Goal: Task Accomplishment & Management: Use online tool/utility

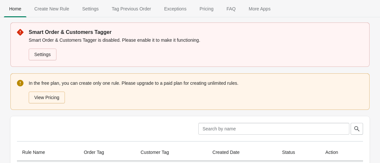
click at [87, 117] on div "Clear Rule Name Order Tag Customer Tag Created Date Status Action Create New Ru…" at bounding box center [189, 153] width 359 height 74
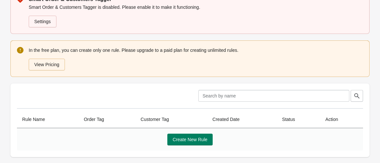
scroll to position [67, 0]
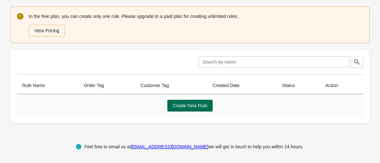
click at [194, 105] on span "Create New Rule" at bounding box center [189, 105] width 35 height 5
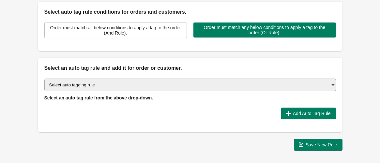
scroll to position [150, 0]
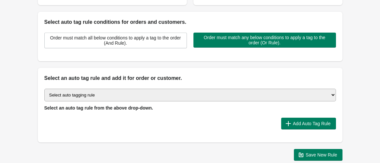
click at [167, 96] on select "Select auto tagging rule Tag by order amount Tag based on the order count (Volu…" at bounding box center [189, 95] width 291 height 13
select select "44"
click at [44, 89] on select "Select auto tagging rule Tag by order amount Tag based on the order count (Volu…" at bounding box center [189, 95] width 291 height 13
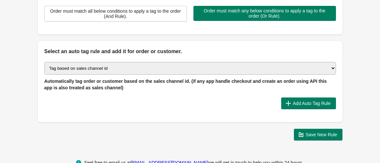
scroll to position [186, 0]
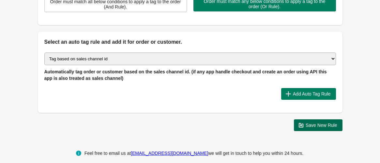
click at [304, 122] on icon "button" at bounding box center [300, 125] width 7 height 7
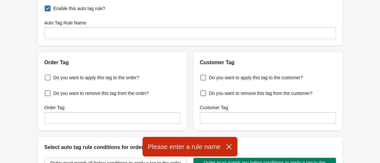
scroll to position [36, 0]
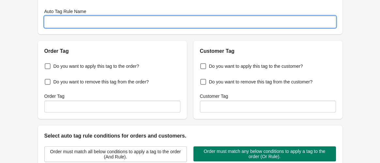
click at [60, 22] on input "Auto Tag Rule Name" at bounding box center [189, 22] width 291 height 12
type input "sdfd"
click at [89, 68] on span "Do you want to apply this tag to the order?" at bounding box center [96, 66] width 86 height 7
click at [46, 65] on input "Do you want to apply this tag to the order?" at bounding box center [46, 64] width 0 height 0
checkbox input "true"
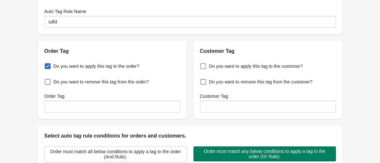
click at [233, 67] on span "Do you want to apply this tag to the customer?" at bounding box center [256, 66] width 94 height 7
click at [202, 65] on input "Do you want to apply this tag to the customer?" at bounding box center [201, 64] width 0 height 0
checkbox input "true"
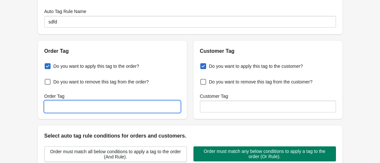
click at [86, 108] on input "Order Tag" at bounding box center [112, 107] width 136 height 12
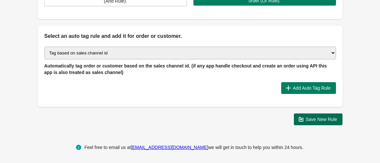
scroll to position [193, 0]
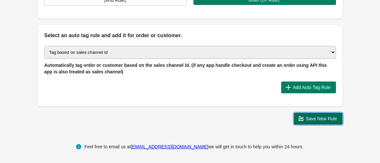
click at [311, 119] on span "Save New Rule" at bounding box center [321, 118] width 32 height 5
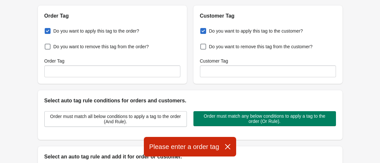
scroll to position [11, 0]
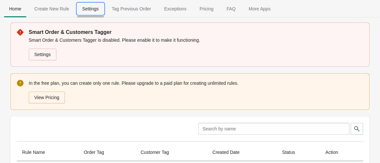
click at [96, 10] on span "Settings" at bounding box center [90, 9] width 27 height 12
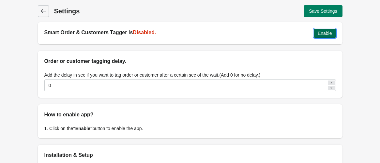
click at [326, 34] on span "Enable" at bounding box center [324, 33] width 14 height 5
click at [43, 10] on icon at bounding box center [43, 11] width 7 height 7
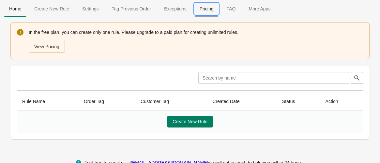
click at [200, 7] on span "Pricing" at bounding box center [206, 9] width 24 height 12
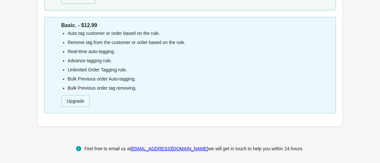
scroll to position [113, 0]
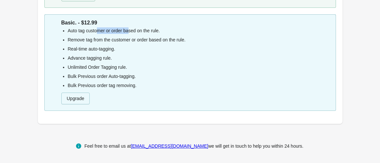
drag, startPoint x: 110, startPoint y: 30, endPoint x: 128, endPoint y: 31, distance: 17.9
click at [128, 31] on li "Auto tag customer or order based on the rule." at bounding box center [199, 30] width 263 height 7
click at [126, 41] on li "Remove tag from the customer or order based on the rule." at bounding box center [199, 39] width 263 height 7
drag, startPoint x: 94, startPoint y: 52, endPoint x: 92, endPoint y: 56, distance: 4.2
click at [96, 52] on ul "Auto tag customer or order based on the rule. Remove tag from the customer or o…" at bounding box center [195, 57] width 269 height 61
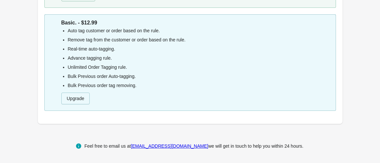
drag, startPoint x: 78, startPoint y: 61, endPoint x: 80, endPoint y: 65, distance: 5.0
click at [80, 63] on ul "Auto tag customer or order based on the rule. Remove tag from the customer or o…" at bounding box center [195, 57] width 269 height 61
click at [80, 75] on li "Bulk Previous order Auto-tagging." at bounding box center [199, 76] width 263 height 7
click at [82, 80] on ul "Auto tag customer or order based on the rule. Remove tag from the customer or o…" at bounding box center [195, 57] width 269 height 61
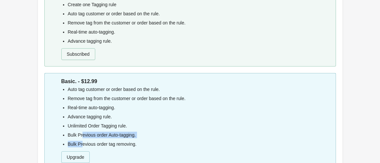
scroll to position [5, 0]
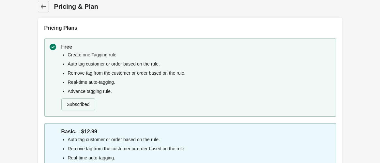
click at [85, 52] on div "Create one Tagging rule Auto tag customer or order based on the rule. Remove ta…" at bounding box center [195, 81] width 269 height 61
click at [89, 64] on li "Auto tag customer or order based on the rule." at bounding box center [199, 64] width 263 height 7
click at [89, 74] on li "Remove tag from the customer or order based on the rule." at bounding box center [199, 73] width 263 height 7
click at [91, 81] on li "Real-time auto-tagging." at bounding box center [199, 82] width 263 height 7
click at [92, 90] on ul "Create one Tagging rule Auto tag customer or order based on the rule. Remove ta…" at bounding box center [195, 72] width 269 height 43
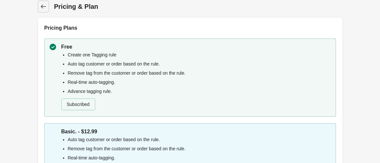
click at [93, 98] on div "Subscribed" at bounding box center [195, 103] width 272 height 14
click at [40, 5] on icon at bounding box center [43, 6] width 7 height 7
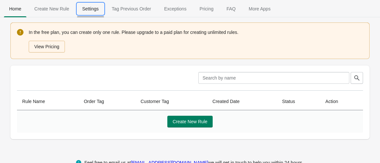
click at [86, 13] on span "Settings" at bounding box center [90, 9] width 27 height 12
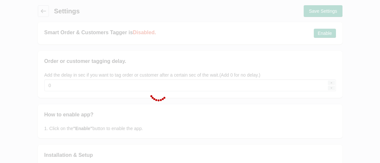
click at [45, 11] on div at bounding box center [190, 81] width 380 height 163
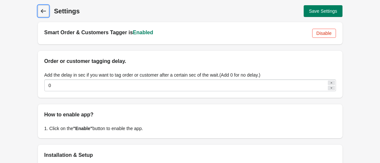
click at [43, 15] on span "Back" at bounding box center [43, 11] width 9 height 9
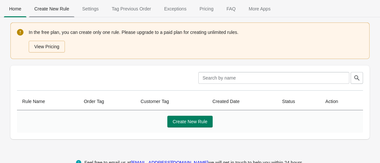
click at [52, 7] on span "Create New Rule" at bounding box center [51, 9] width 45 height 12
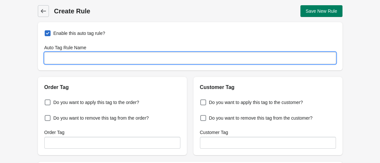
click at [83, 60] on input "Auto Tag Rule Name" at bounding box center [189, 58] width 291 height 12
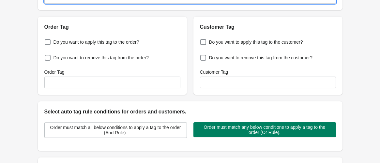
scroll to position [109, 0]
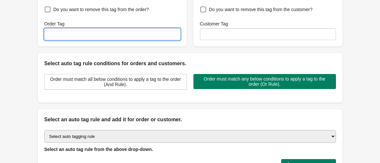
click at [111, 36] on input "Order Tag" at bounding box center [112, 34] width 136 height 12
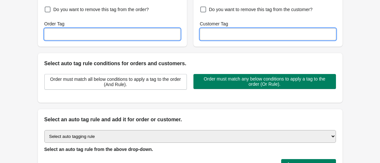
click at [212, 34] on input "Customer Tag" at bounding box center [268, 34] width 136 height 12
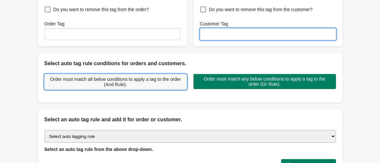
click at [123, 87] on button "Order must match all below conditions to apply a tag to the order (And Rule)." at bounding box center [115, 82] width 142 height 16
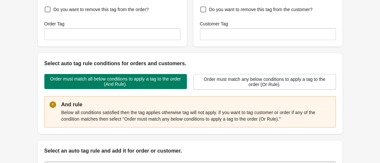
click at [185, 118] on p "Below all conditions satisfied then the tag applies otherwise tag will not appl…" at bounding box center [195, 115] width 269 height 13
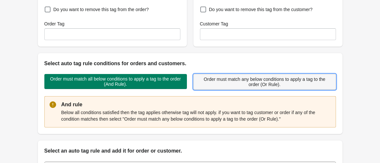
click at [234, 84] on span "Order must match any below conditions to apply a tag to the order (Or Rule)." at bounding box center [264, 82] width 131 height 10
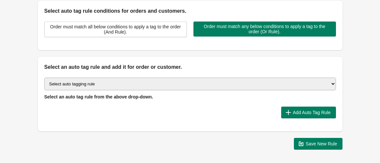
scroll to position [181, 0]
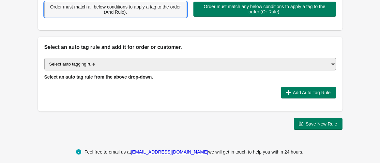
click at [95, 6] on span "Order must match all below conditions to apply a tag to the order (And Rule)." at bounding box center [115, 9] width 131 height 10
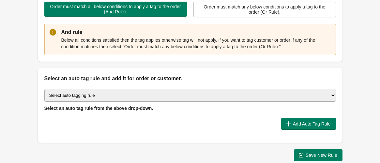
click at [89, 93] on select "Select auto tagging rule Tag by order amount Tag based on the order count (Volu…" at bounding box center [189, 95] width 291 height 13
select select "33"
click at [44, 89] on select "Select auto tagging rule Tag by order amount Tag based on the order count (Volu…" at bounding box center [189, 95] width 291 height 13
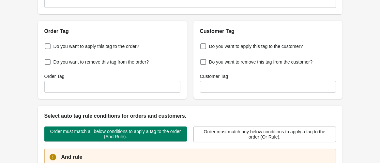
scroll to position [0, 0]
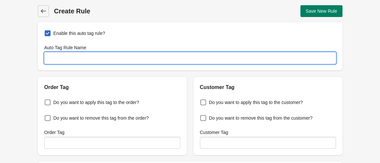
click at [59, 60] on input "Auto Tag Rule Name" at bounding box center [189, 58] width 291 height 12
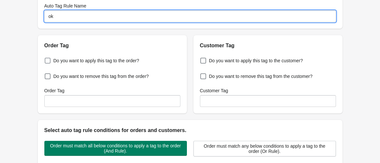
scroll to position [72, 0]
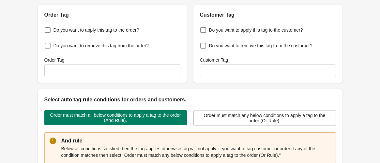
type input "ok"
click at [71, 48] on span "Do you want to remove this tag from the order?" at bounding box center [100, 45] width 95 height 7
click at [46, 44] on input "Do you want to remove this tag from the order?" at bounding box center [46, 44] width 0 height 0
click at [71, 48] on span "Do you want to remove this tag from the order?" at bounding box center [100, 45] width 95 height 7
click at [46, 44] on input "Do you want to remove this tag from the order?" at bounding box center [46, 44] width 0 height 0
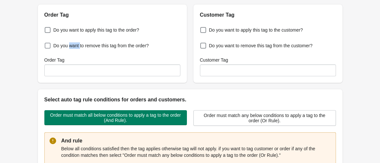
checkbox input "false"
click at [61, 32] on span "Do you want to apply this tag to the order?" at bounding box center [96, 30] width 86 height 7
click at [46, 28] on input "Do you want to apply this tag to the order?" at bounding box center [46, 28] width 0 height 0
checkbox input "true"
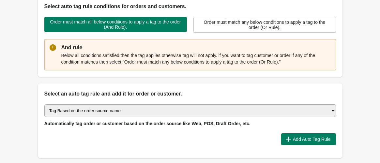
scroll to position [217, 0]
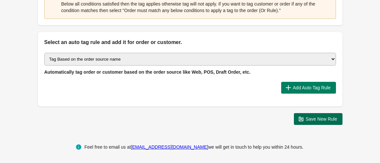
click at [325, 117] on span "Save New Rule" at bounding box center [321, 118] width 32 height 5
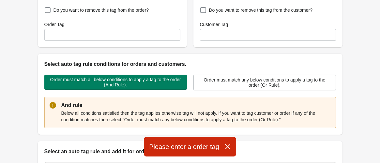
scroll to position [72, 0]
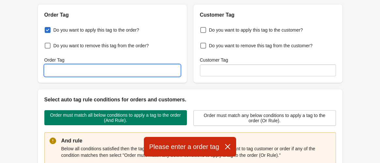
click at [56, 66] on input "Order Tag" at bounding box center [112, 71] width 136 height 12
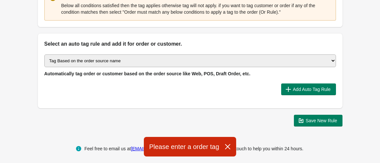
scroll to position [217, 0]
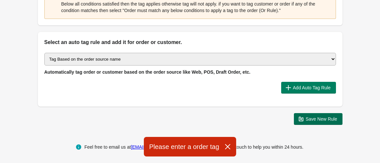
type input "aa"
click at [310, 116] on span "Save New Rule" at bounding box center [321, 118] width 32 height 5
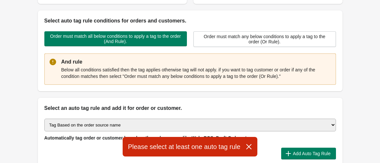
scroll to position [109, 0]
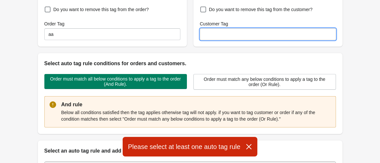
click at [229, 35] on input "Customer Tag" at bounding box center [268, 34] width 136 height 12
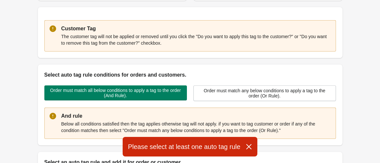
scroll to position [181, 0]
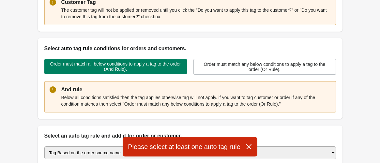
type input "h"
click at [23, 68] on div "Back Create Rule Save New Rule Enable this auto tag rule? Auto Tag Rule Name ok…" at bounding box center [190, 21] width 380 height 404
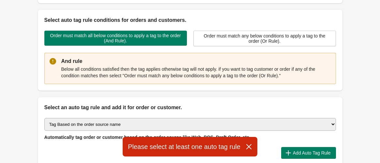
scroll to position [253, 0]
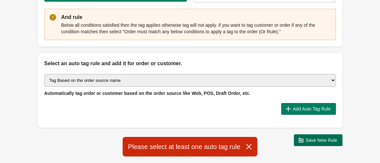
click at [322, 142] on button "Save New Rule" at bounding box center [318, 140] width 49 height 12
click at [315, 138] on span "Save New Rule" at bounding box center [321, 140] width 32 height 5
click at [248, 147] on icon "button" at bounding box center [248, 146] width 7 height 7
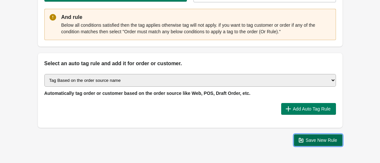
click at [312, 135] on button "Save New Rule" at bounding box center [318, 140] width 49 height 12
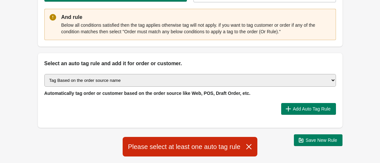
click at [246, 147] on icon "button" at bounding box center [248, 146] width 7 height 7
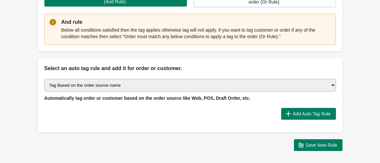
scroll to position [274, 0]
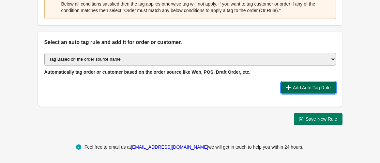
click at [302, 86] on span "Add Auto Tag Rule" at bounding box center [312, 87] width 38 height 5
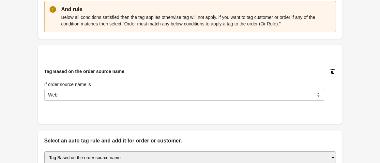
scroll to position [289, 0]
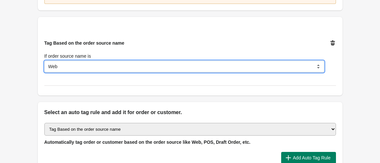
click at [86, 67] on select "Web POS Draft Order Iphone Android Other Apps" at bounding box center [184, 67] width 280 height 12
click at [44, 61] on select "Web POS Draft Order Iphone Android Other Apps" at bounding box center [184, 67] width 280 height 12
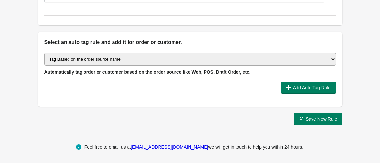
click at [79, 61] on select "Select auto tagging rule Tag by order amount Tag based on the order count (Volu…" at bounding box center [189, 59] width 291 height 13
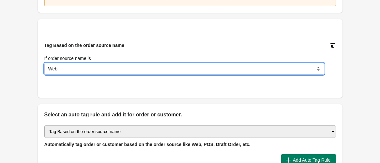
click at [114, 67] on select "Web POS Draft Order Iphone Android Other Apps" at bounding box center [184, 69] width 280 height 12
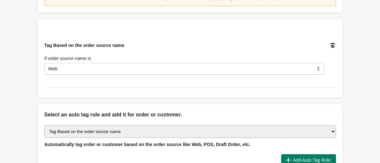
click at [152, 41] on div "Tag Based on the order source name If order source name is Web POS Draft Order …" at bounding box center [187, 56] width 297 height 38
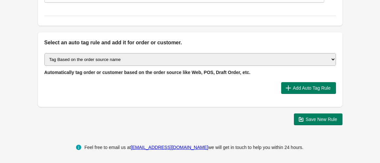
scroll to position [359, 0]
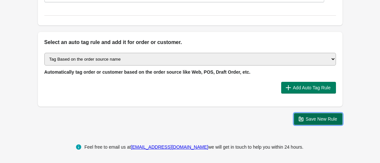
click at [314, 117] on span "Save New Rule" at bounding box center [321, 118] width 32 height 5
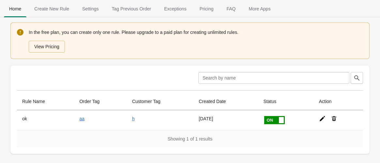
click at [321, 116] on icon at bounding box center [322, 118] width 7 height 7
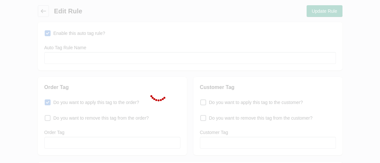
type input "ok"
checkbox input "true"
type input "aa"
type input "h"
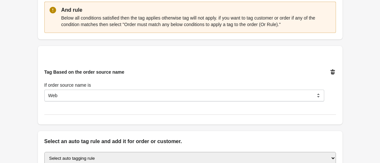
scroll to position [326, 0]
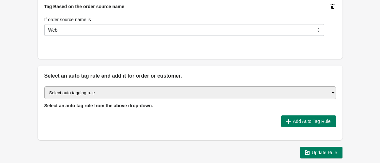
click at [109, 93] on select "Select auto tagging rule Tag by order amount Tag based on the order count (Volu…" at bounding box center [189, 92] width 291 height 13
select select "33"
click at [44, 86] on select "Select auto tagging rule Tag by order amount Tag based on the order count (Volu…" at bounding box center [189, 92] width 291 height 13
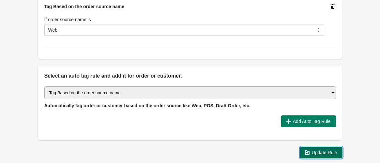
click at [331, 153] on span "Update Rule" at bounding box center [324, 152] width 25 height 5
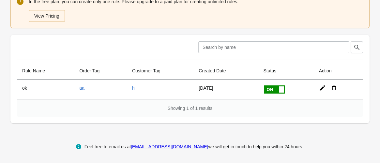
click at [322, 87] on icon at bounding box center [321, 87] width 5 height 5
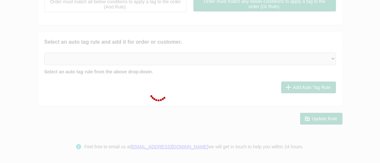
type input "ok"
checkbox input "true"
type input "aa"
type input "h"
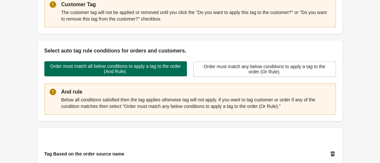
scroll to position [179, 0]
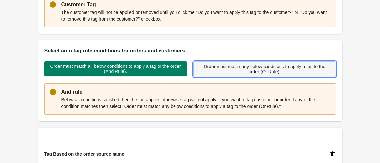
click at [221, 65] on span "Order must match any below conditions to apply a tag to the order (Or Rule)." at bounding box center [264, 69] width 131 height 10
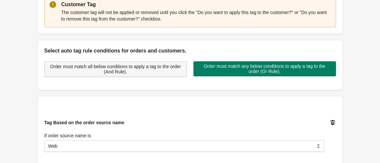
click at [114, 62] on button "Order must match all below conditions to apply a tag to the order (And Rule)." at bounding box center [115, 69] width 142 height 16
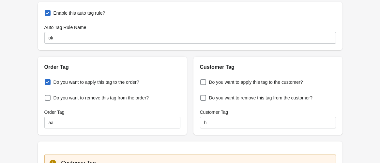
scroll to position [0, 0]
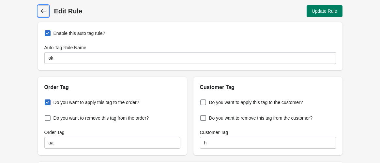
click at [43, 11] on icon at bounding box center [43, 11] width 7 height 7
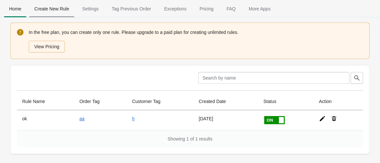
click at [55, 12] on span "Create New Rule" at bounding box center [51, 9] width 45 height 12
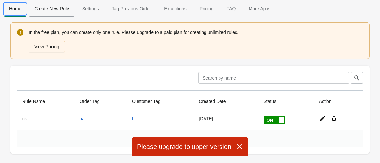
click at [58, 10] on span "Create New Rule" at bounding box center [51, 9] width 45 height 12
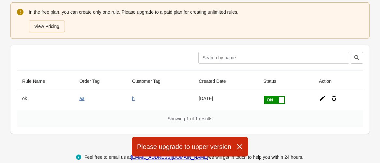
scroll to position [31, 0]
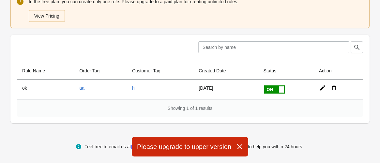
click at [239, 150] on icon "button" at bounding box center [239, 146] width 7 height 7
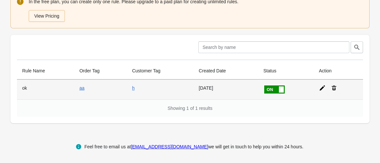
scroll to position [0, 0]
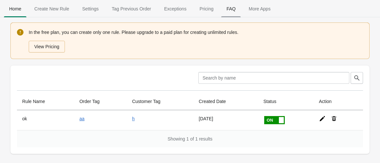
click at [228, 10] on span "FAQ" at bounding box center [231, 9] width 20 height 12
click at [174, 11] on span "Exceptions" at bounding box center [175, 9] width 33 height 12
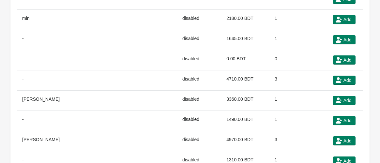
scroll to position [145, 0]
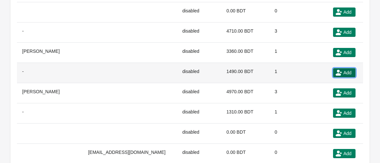
click at [343, 70] on span "Add" at bounding box center [347, 72] width 8 height 5
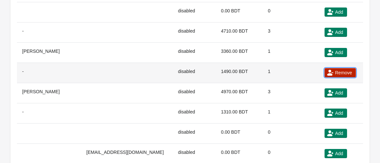
click at [335, 71] on span "Remove" at bounding box center [343, 72] width 17 height 5
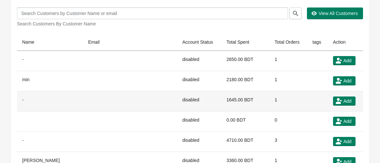
scroll to position [0, 0]
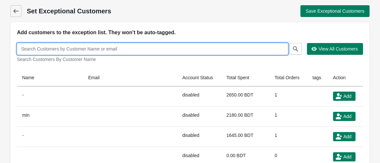
click at [40, 48] on input "text" at bounding box center [152, 49] width 271 height 12
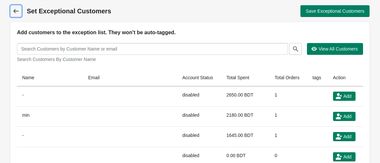
click at [11, 9] on span "Back" at bounding box center [15, 11] width 9 height 9
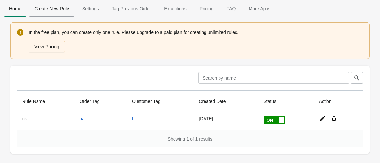
click at [58, 9] on span "Create New Rule" at bounding box center [51, 9] width 45 height 12
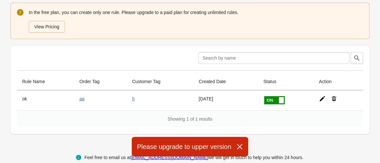
scroll to position [31, 0]
